Goal: Task Accomplishment & Management: Use online tool/utility

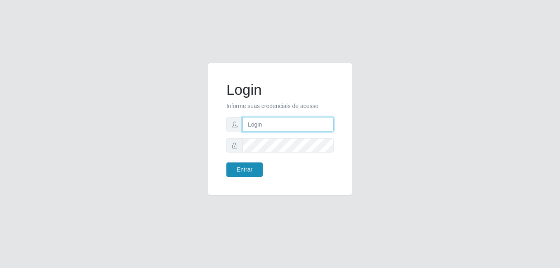
type input "[PERSON_NAME]"
click at [255, 170] on button "Entrar" at bounding box center [245, 170] width 36 height 14
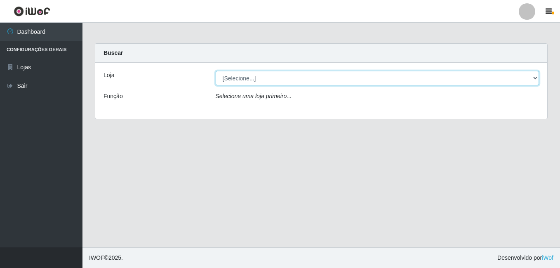
click at [260, 76] on select "[Selecione...] [PERSON_NAME]" at bounding box center [378, 78] width 324 height 14
select select "230"
click at [216, 71] on select "[Selecione...] [PERSON_NAME]" at bounding box center [378, 78] width 324 height 14
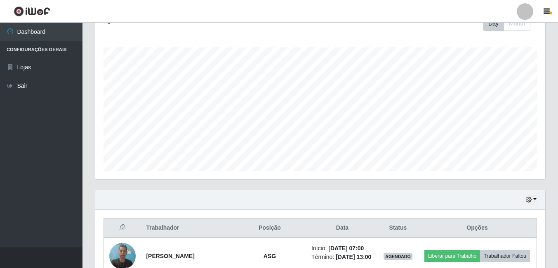
scroll to position [248, 0]
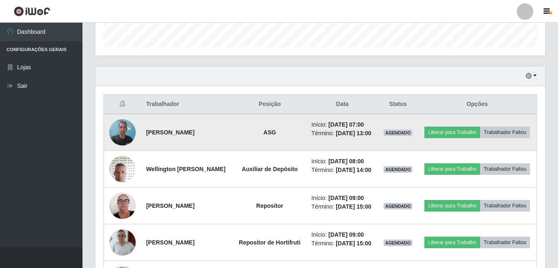
click at [120, 135] on img at bounding box center [122, 132] width 26 height 35
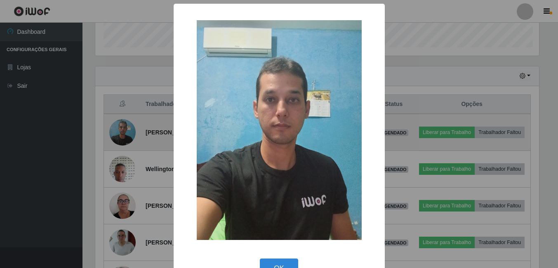
scroll to position [171, 446]
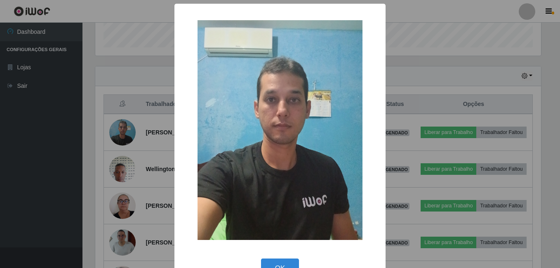
click at [111, 140] on div "× OK Cancel" at bounding box center [280, 134] width 560 height 268
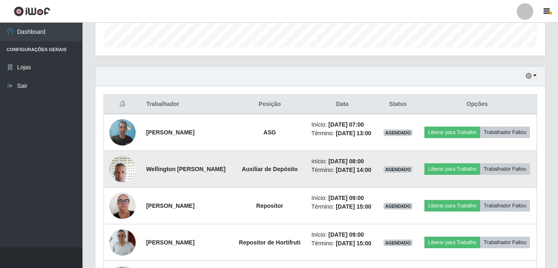
scroll to position [289, 0]
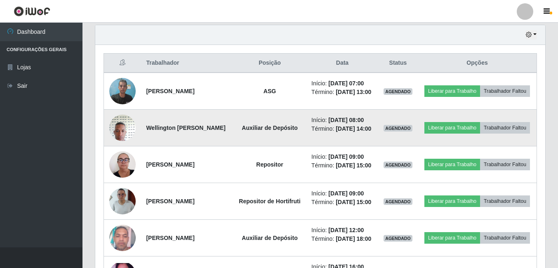
click at [118, 145] on img at bounding box center [122, 127] width 26 height 35
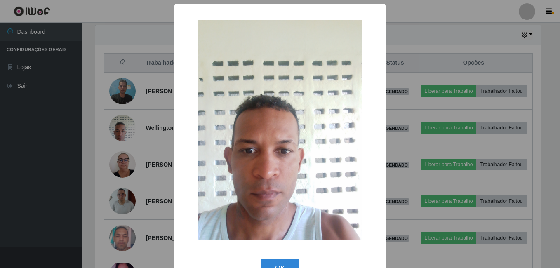
click at [103, 161] on div "× OK Cancel" at bounding box center [280, 134] width 560 height 268
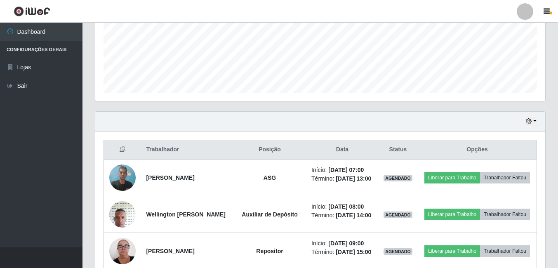
scroll to position [195, 0]
